Goal: Information Seeking & Learning: Check status

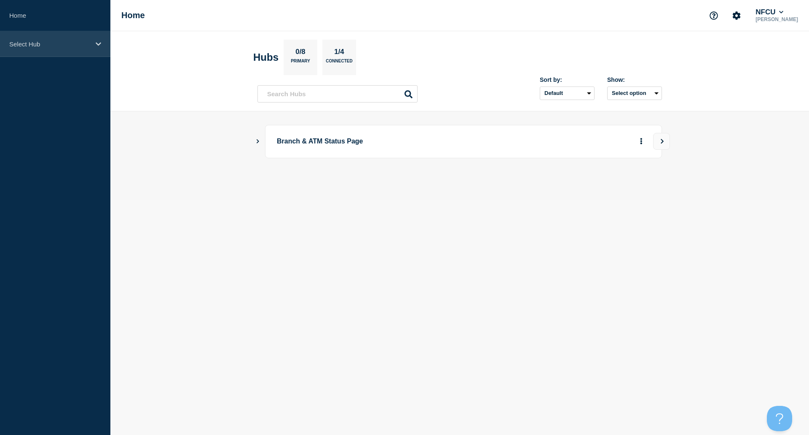
click at [60, 52] on div "Select Hub" at bounding box center [55, 44] width 110 height 26
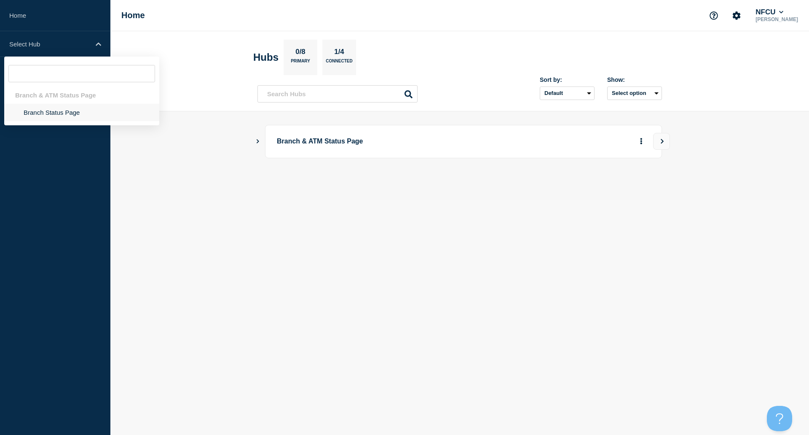
click at [36, 115] on li "Branch Status Page" at bounding box center [81, 112] width 155 height 17
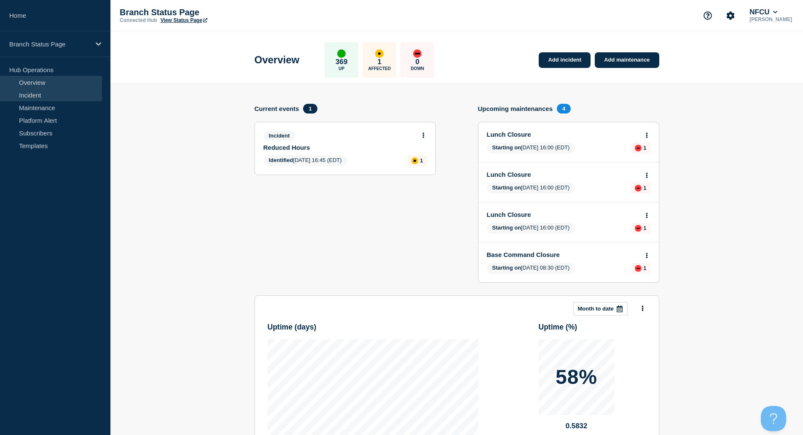
click at [30, 90] on link "Incident" at bounding box center [51, 95] width 102 height 13
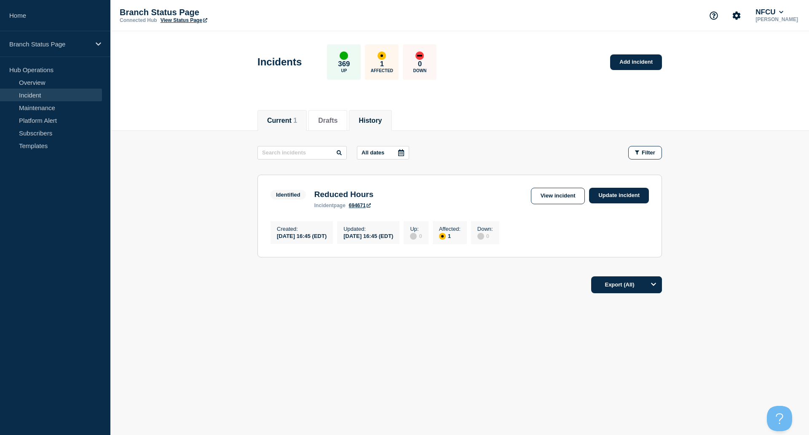
click at [382, 122] on button "History" at bounding box center [370, 121] width 23 height 8
click at [382, 123] on button "History" at bounding box center [370, 121] width 23 height 8
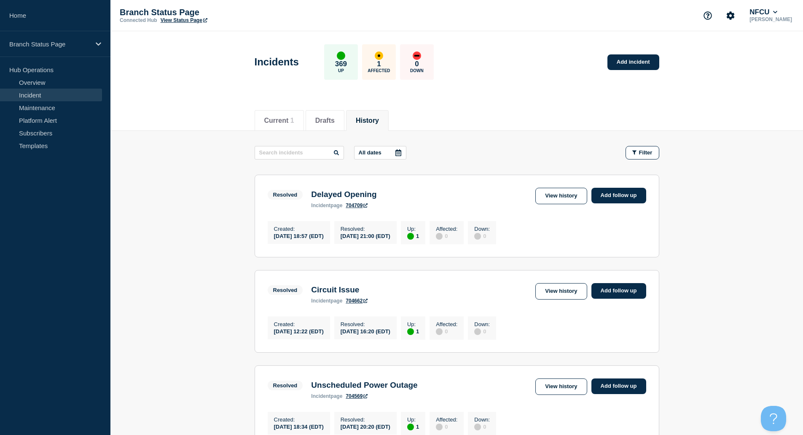
click at [355, 207] on link "704709" at bounding box center [357, 205] width 22 height 6
